Goal: Information Seeking & Learning: Learn about a topic

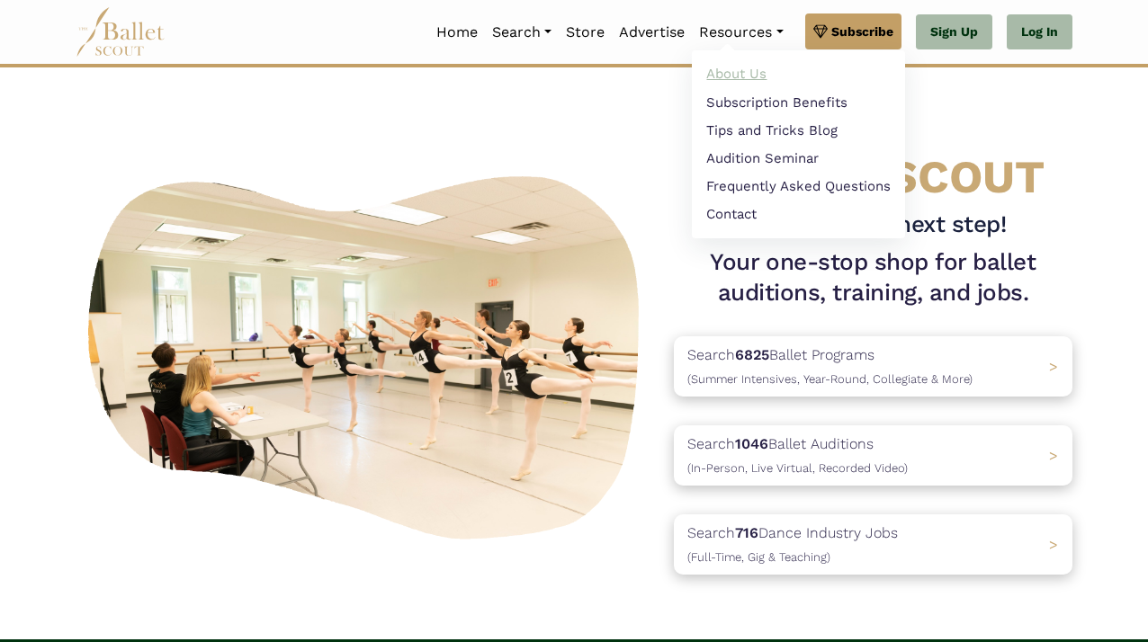
click at [723, 76] on link "About Us" at bounding box center [798, 74] width 213 height 28
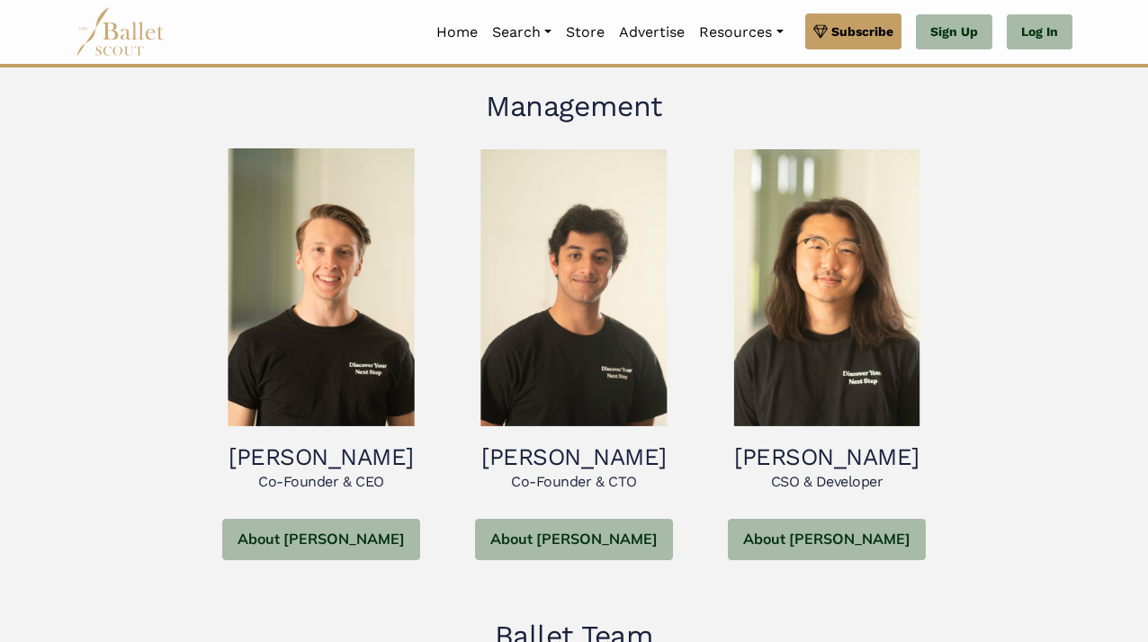
scroll to position [749, 0]
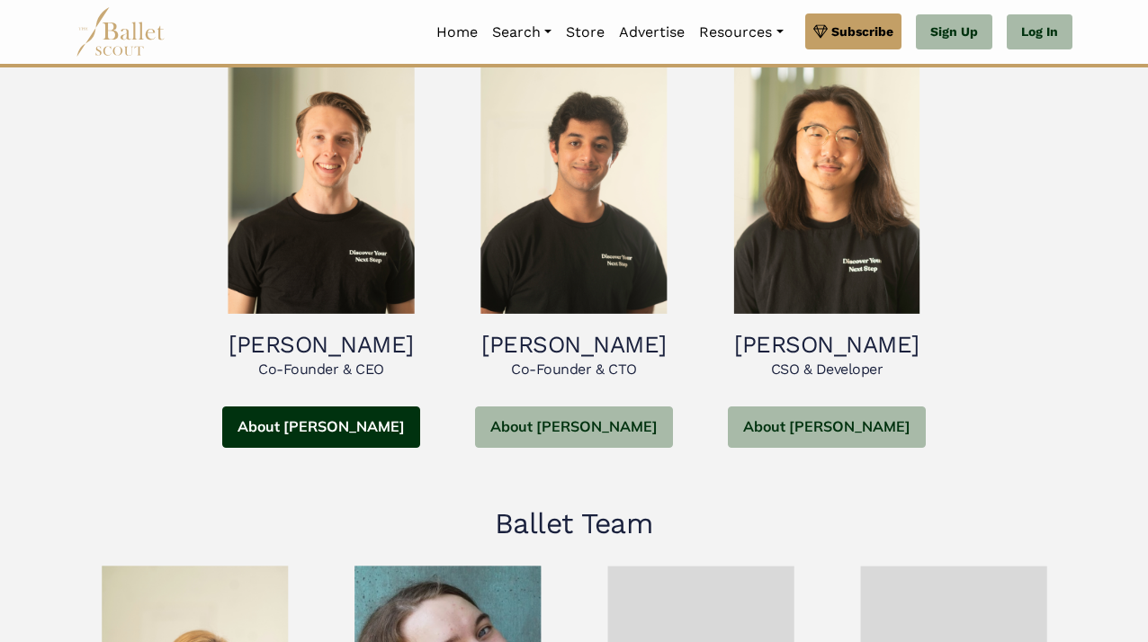
click at [315, 431] on button "About Robert" at bounding box center [321, 428] width 198 height 42
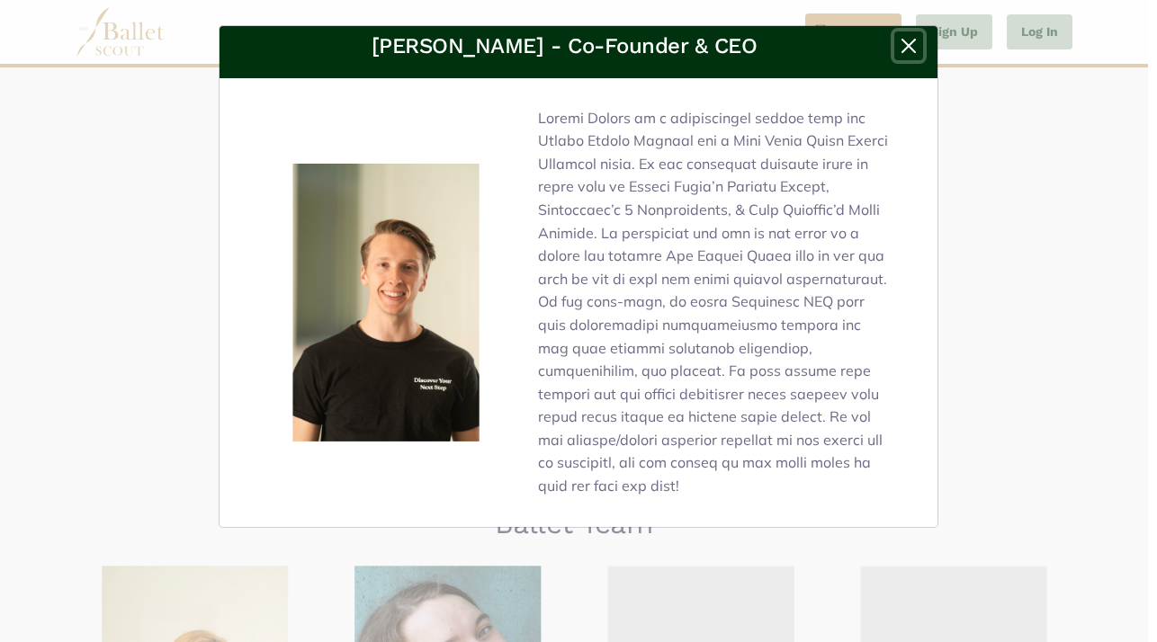
click at [911, 42] on button "Close" at bounding box center [908, 45] width 29 height 29
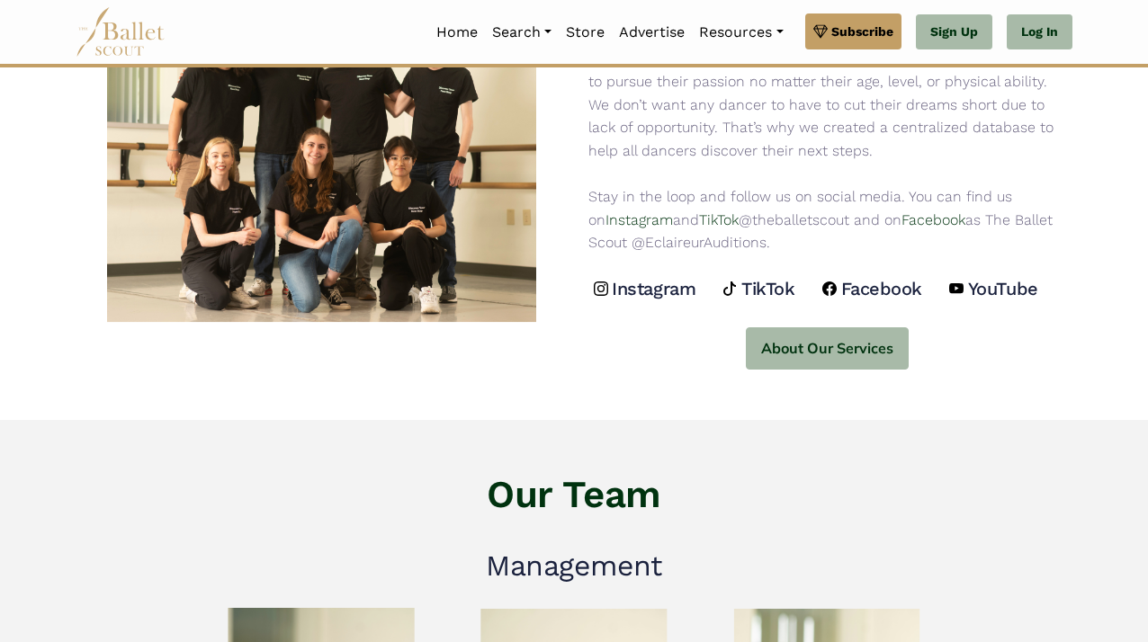
scroll to position [0, 0]
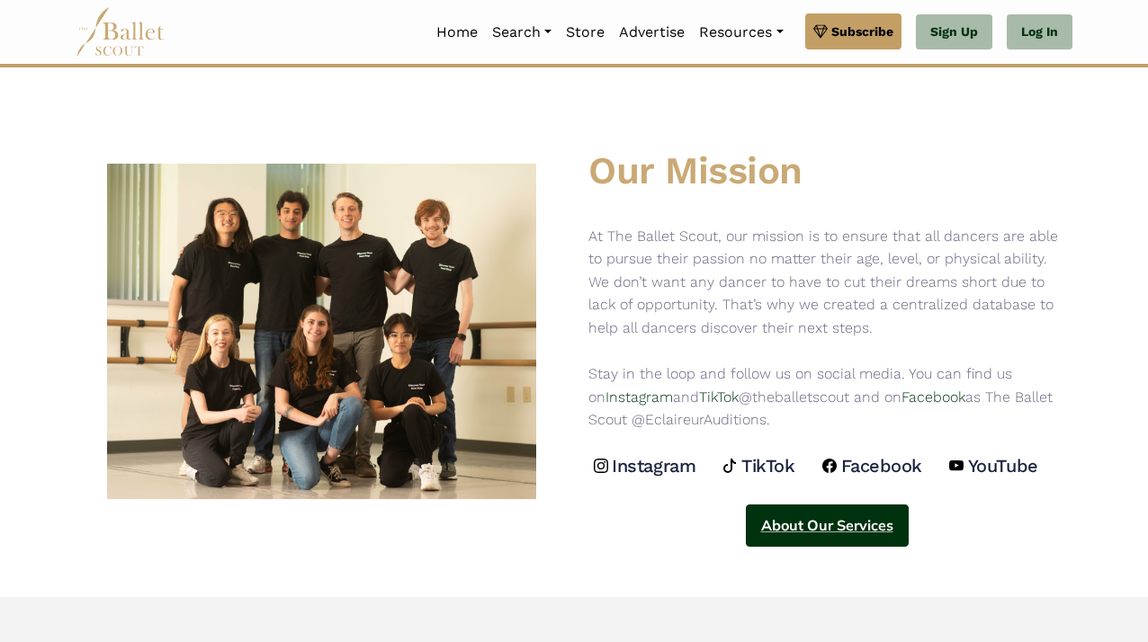
click at [778, 514] on button "About Our Services" at bounding box center [827, 526] width 163 height 42
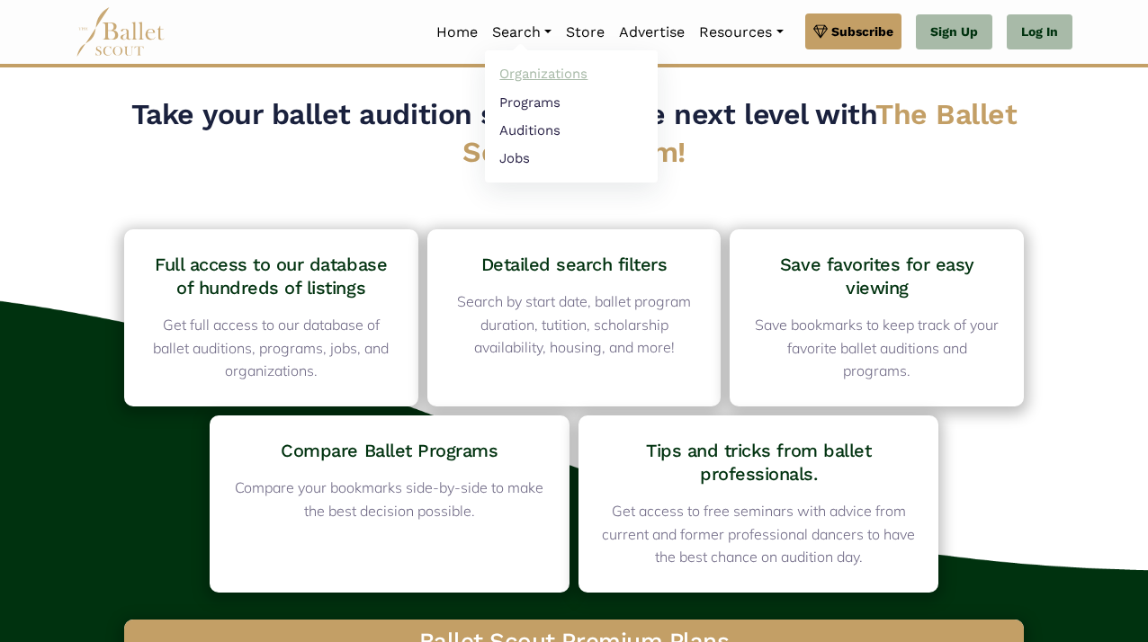
click at [507, 78] on link "Organizations" at bounding box center [571, 74] width 173 height 28
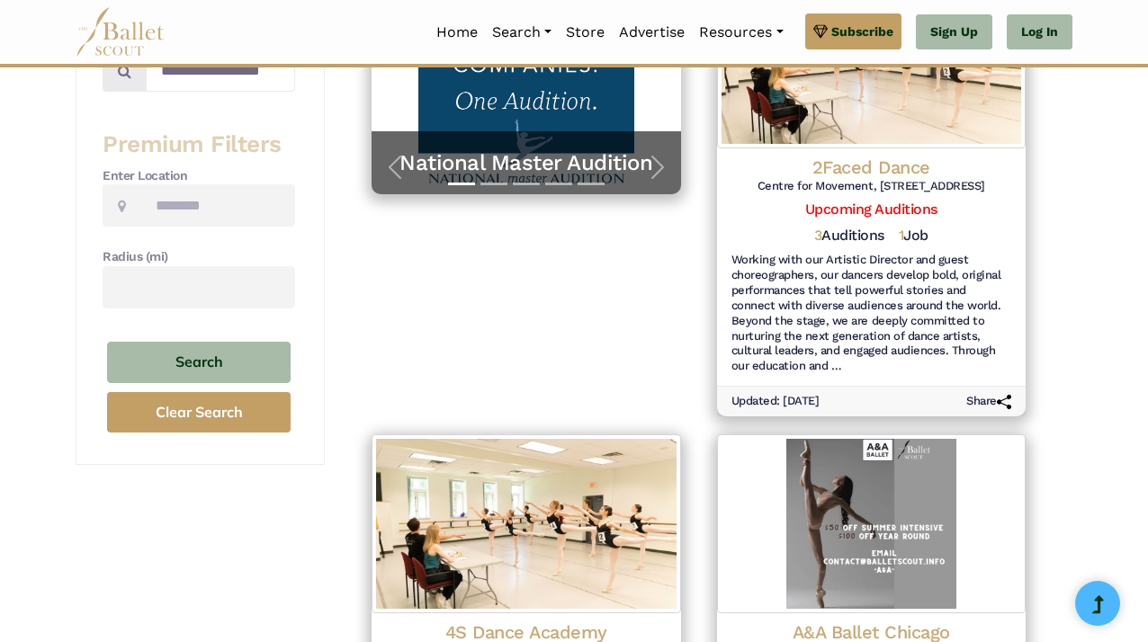
scroll to position [59, 0]
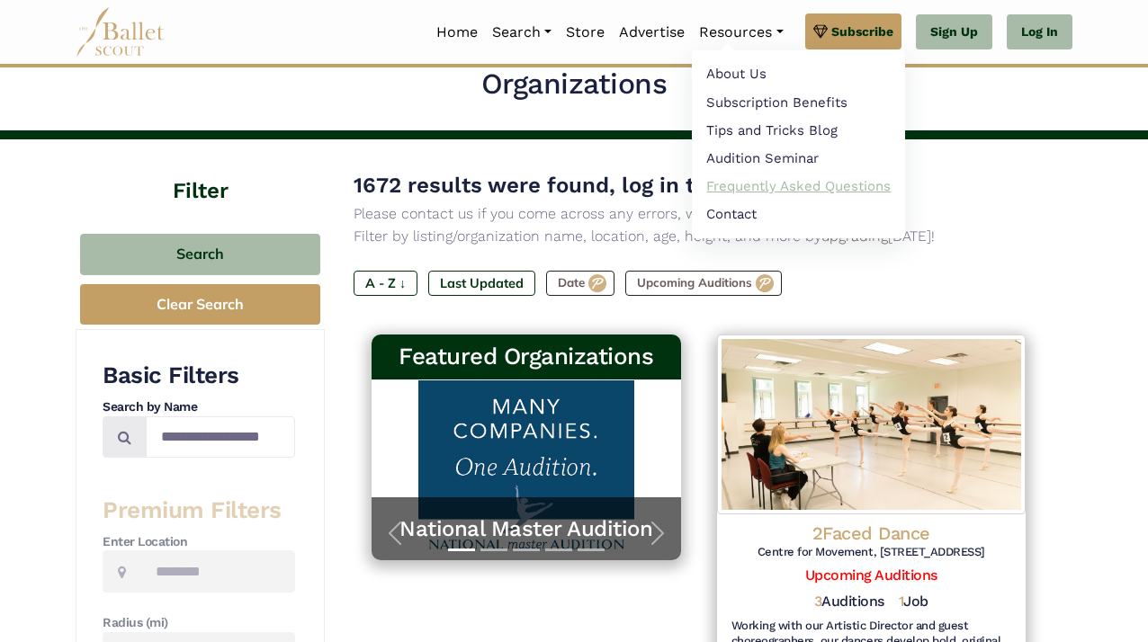
click at [729, 190] on link "Frequently Asked Questions" at bounding box center [798, 187] width 213 height 28
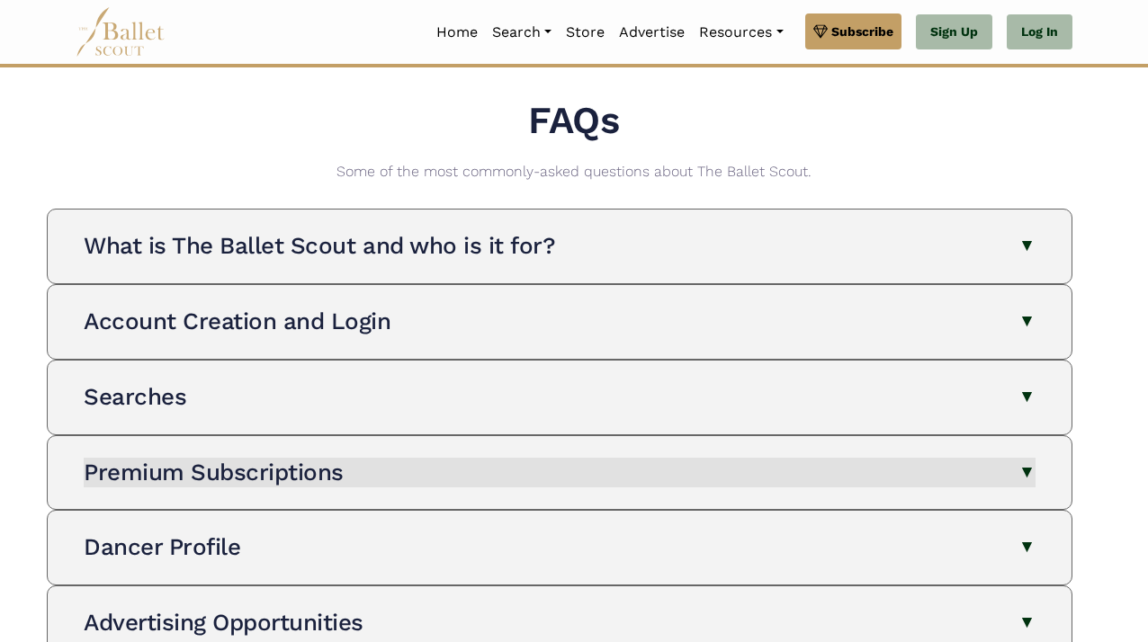
click at [805, 478] on button "Premium Subscriptions" at bounding box center [560, 473] width 952 height 31
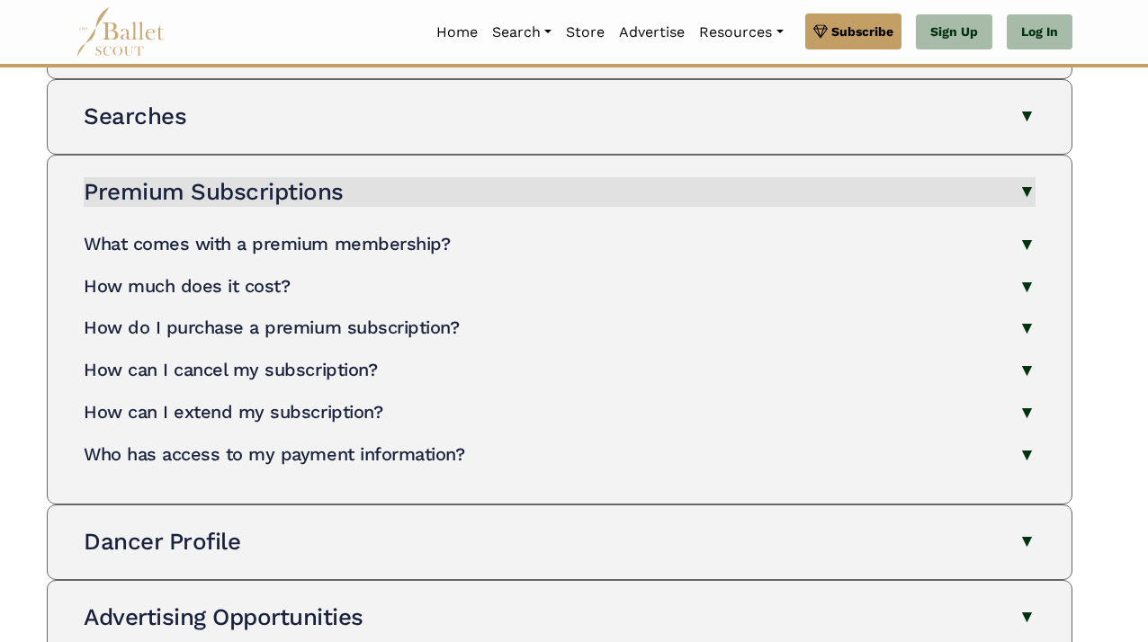
scroll to position [282, 0]
